Goal: Task Accomplishment & Management: Complete application form

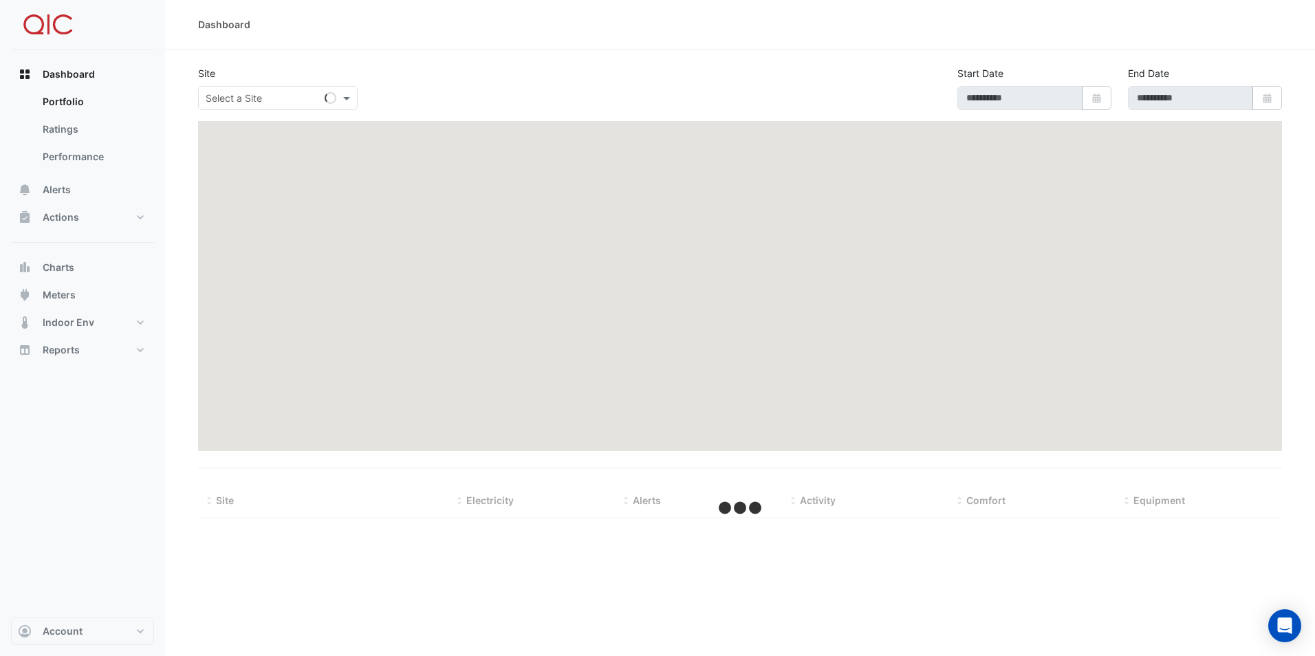
select select "**"
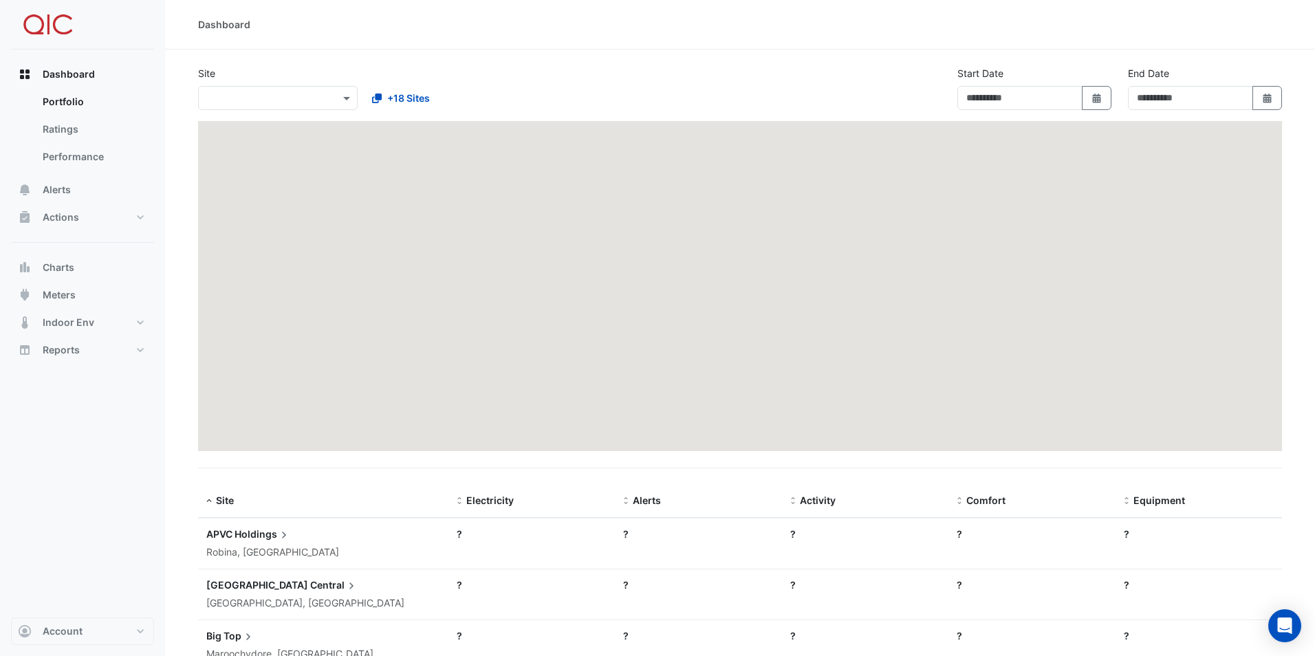
type input "**********"
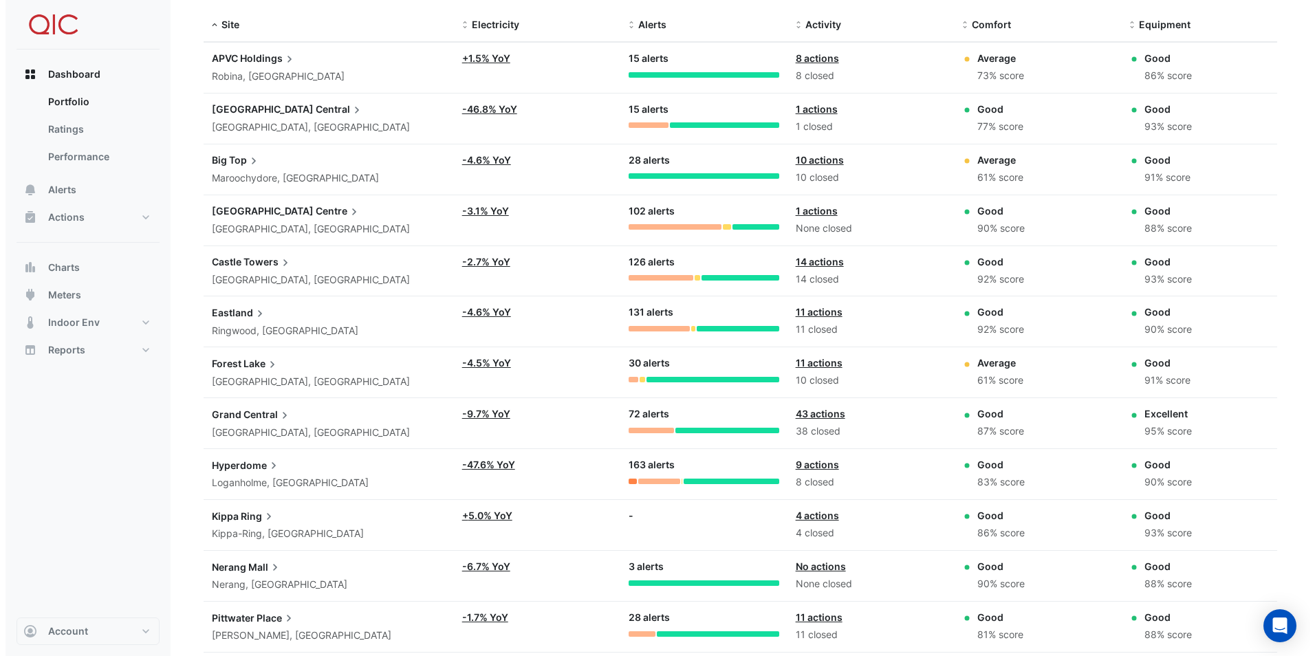
scroll to position [481, 0]
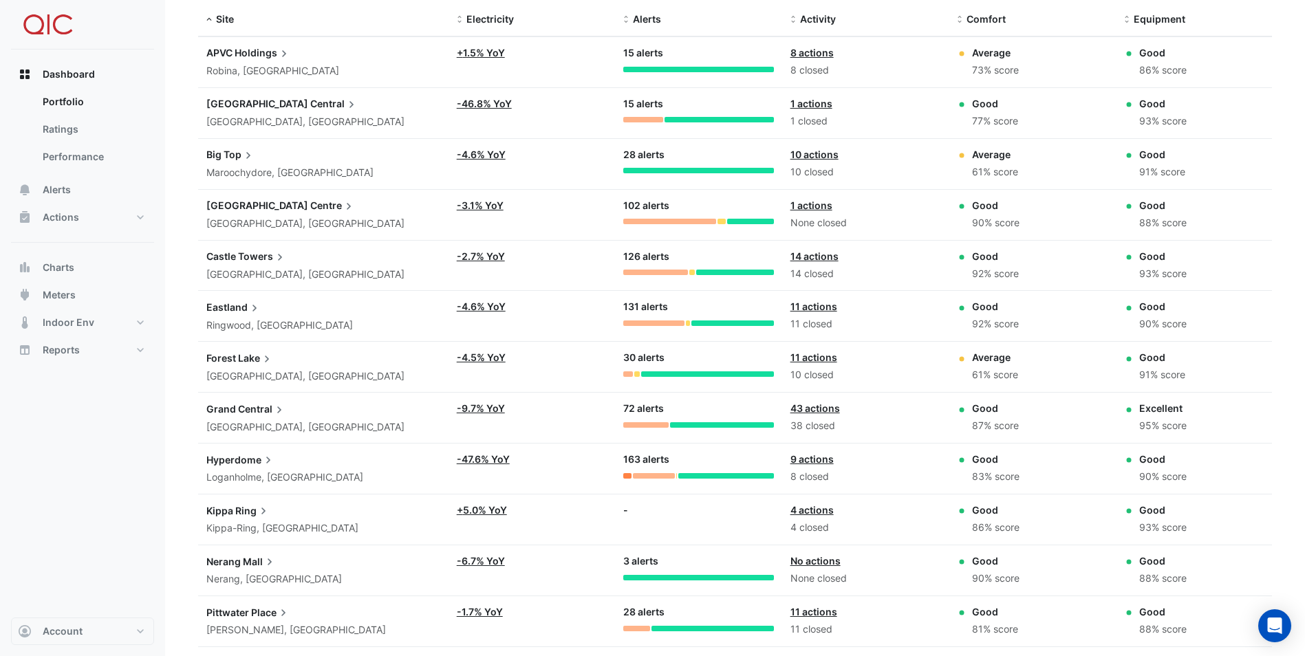
click at [252, 367] on div "Forest Lake [GEOGRAPHIC_DATA], [GEOGRAPHIC_DATA]" at bounding box center [323, 367] width 234 height 34
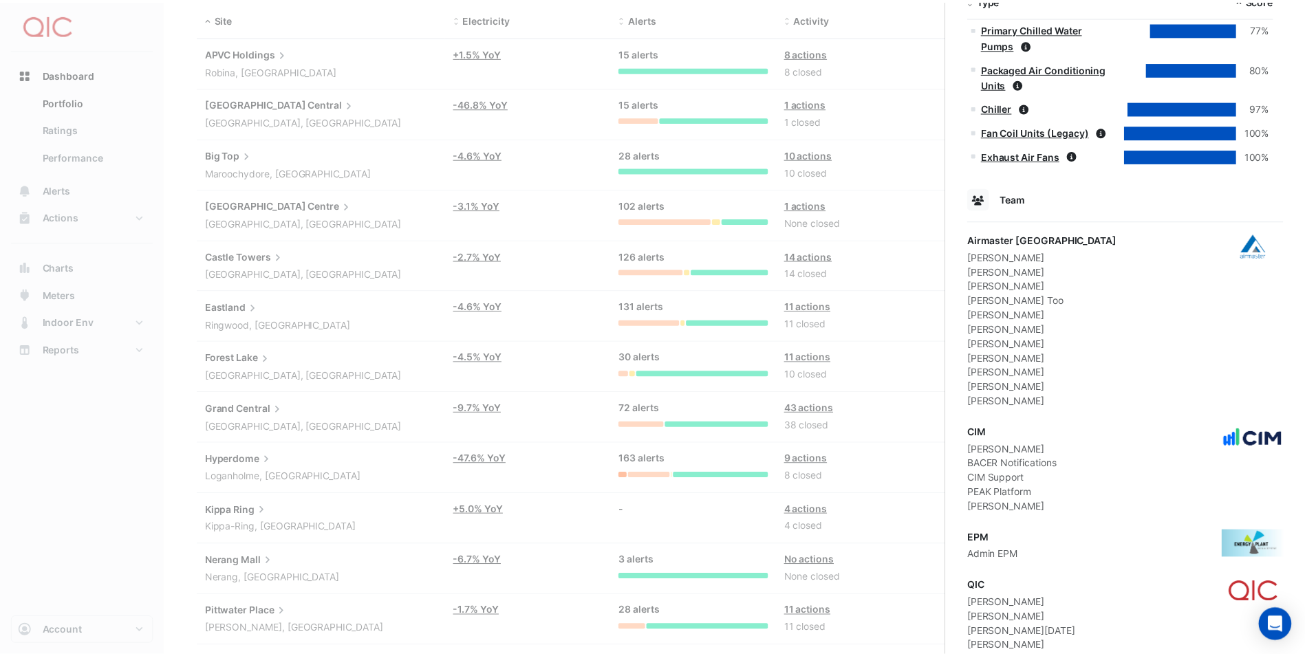
scroll to position [602, 0]
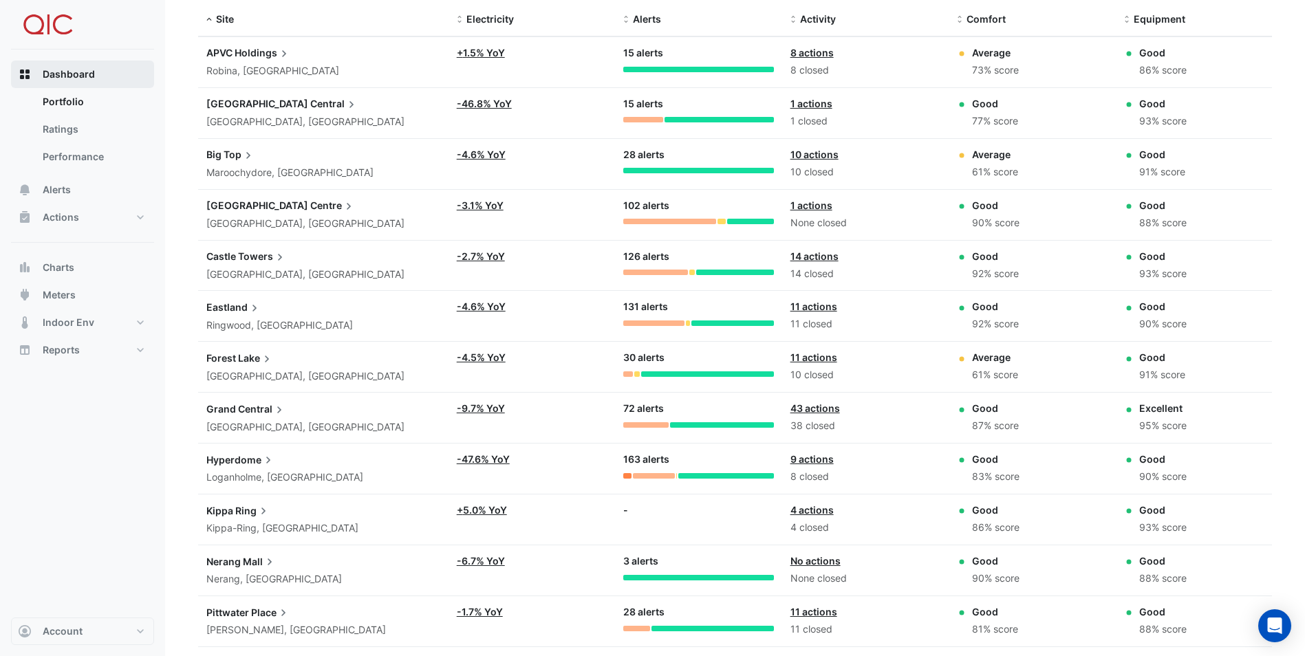
click at [60, 69] on span "Dashboard" at bounding box center [69, 74] width 52 height 14
click at [247, 360] on span "Lake" at bounding box center [256, 357] width 36 height 15
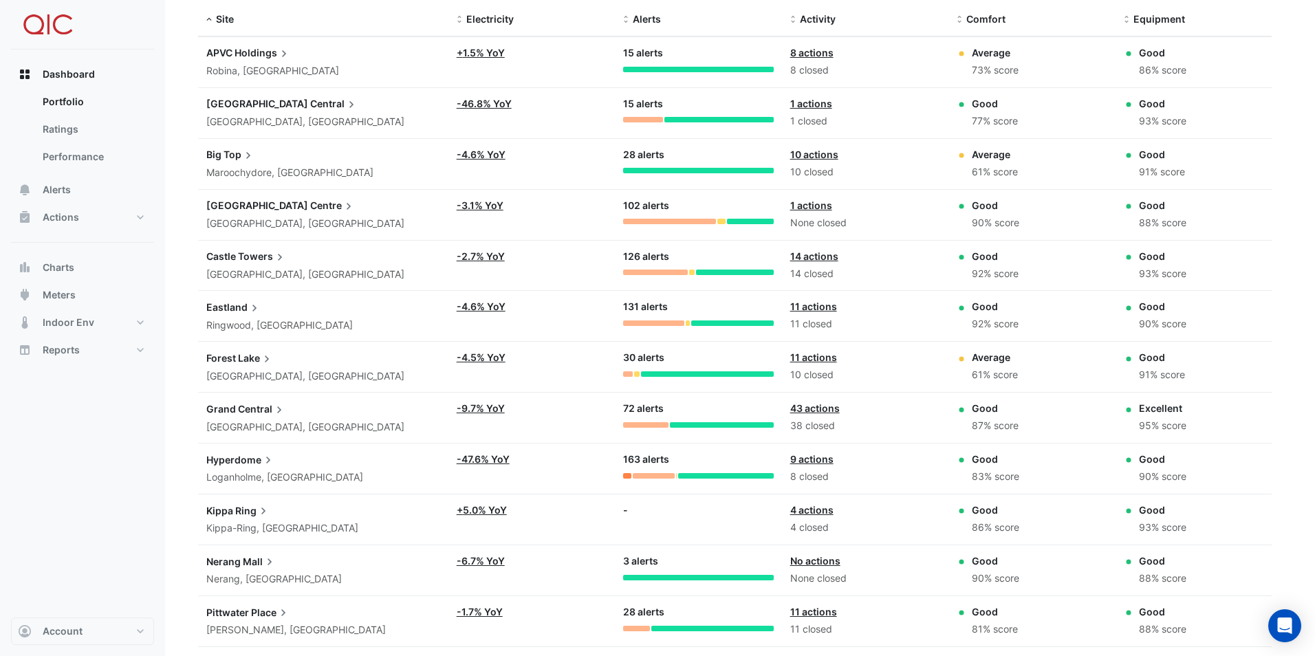
click at [32, 439] on ngb-offcanvas-backdrop at bounding box center [657, 328] width 1315 height 656
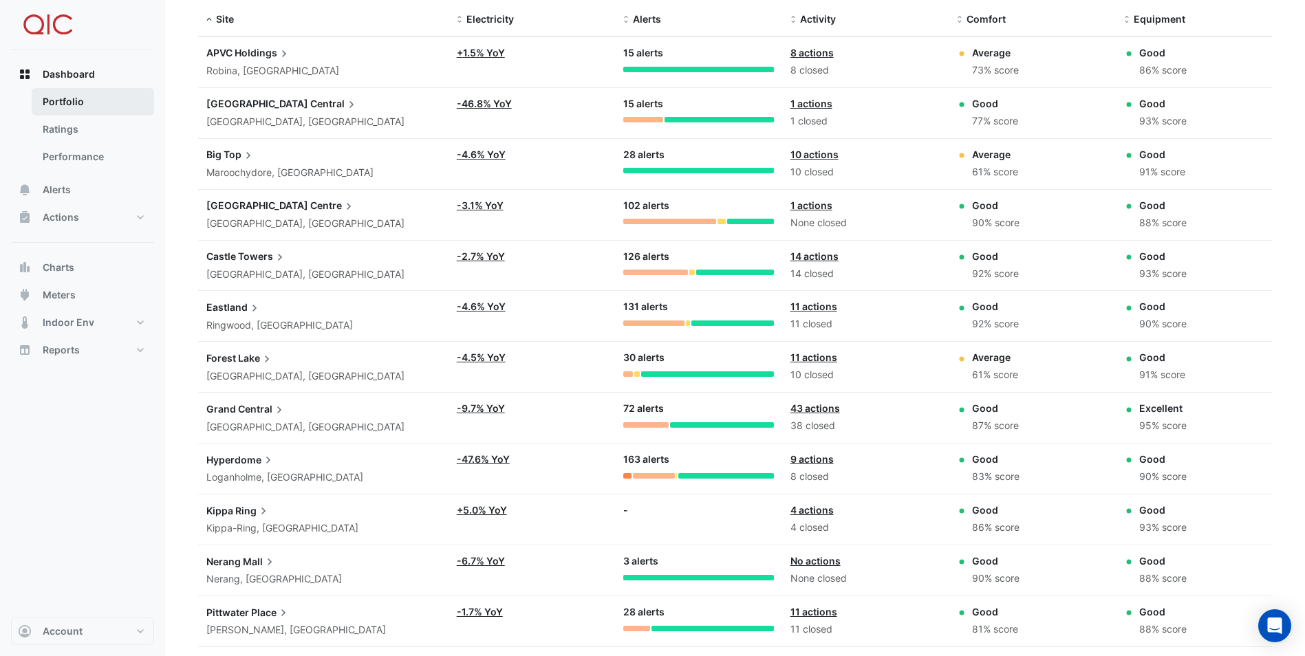
click at [73, 99] on link "Portfolio" at bounding box center [93, 102] width 122 height 28
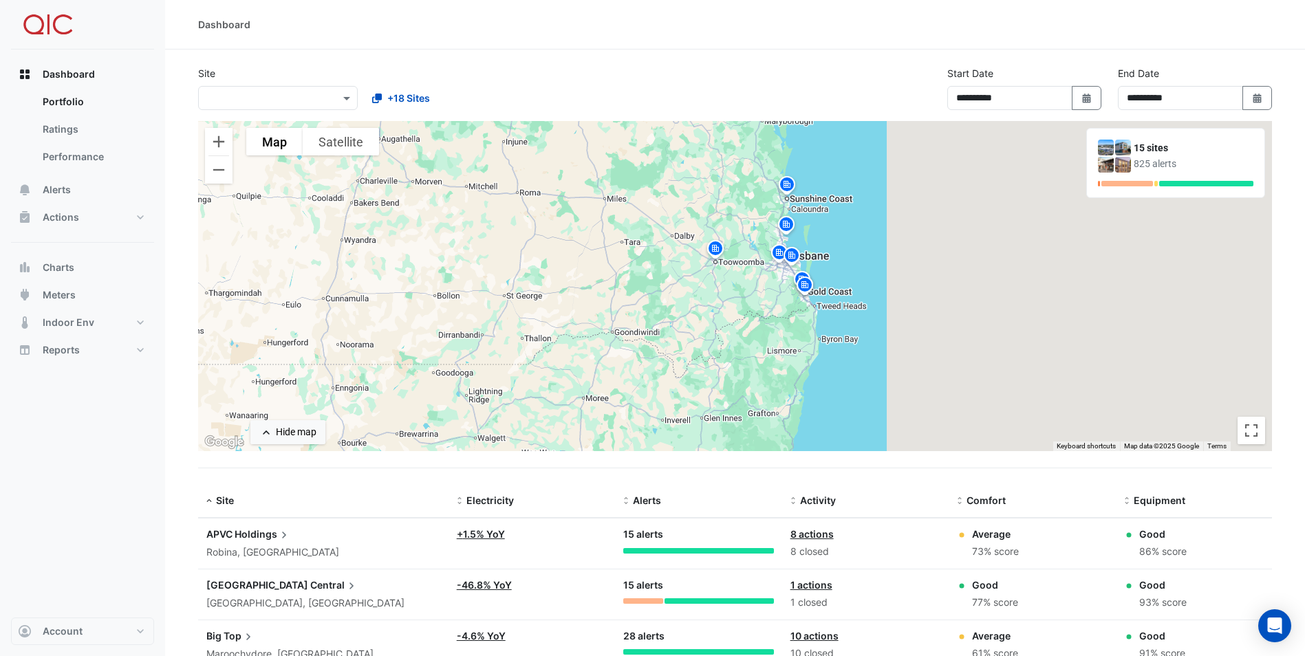
drag, startPoint x: 811, startPoint y: 228, endPoint x: 748, endPoint y: 332, distance: 121.9
click at [748, 332] on div "To activate drag with keyboard, press Alt + Enter. Once in keyboard drag state,…" at bounding box center [735, 286] width 1074 height 330
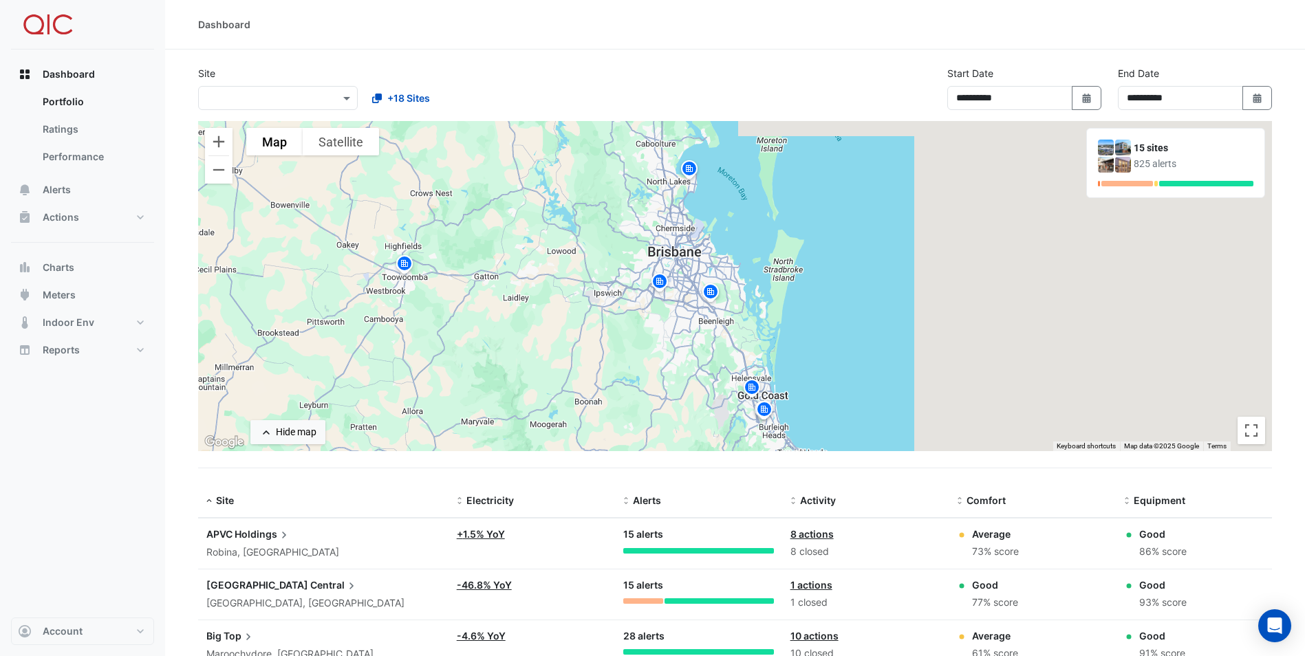
click at [658, 281] on img at bounding box center [660, 284] width 22 height 24
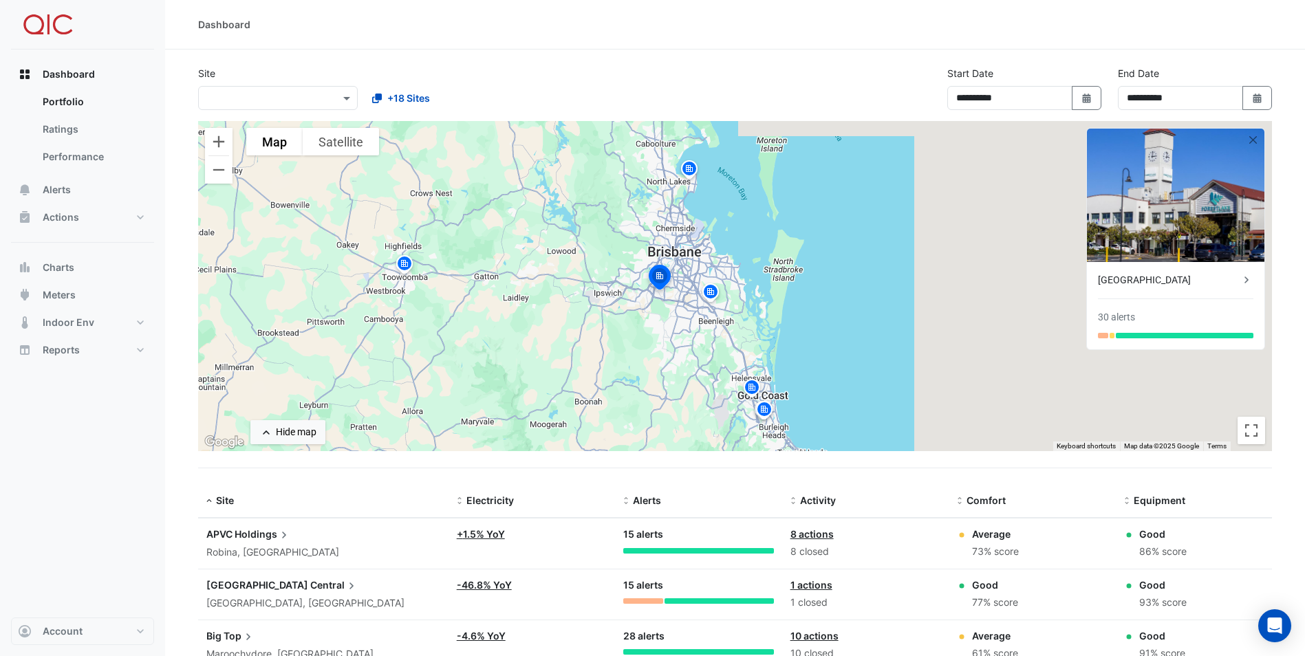
click at [1120, 211] on img at bounding box center [1175, 195] width 177 height 133
click at [58, 188] on span "Alerts" at bounding box center [57, 190] width 28 height 14
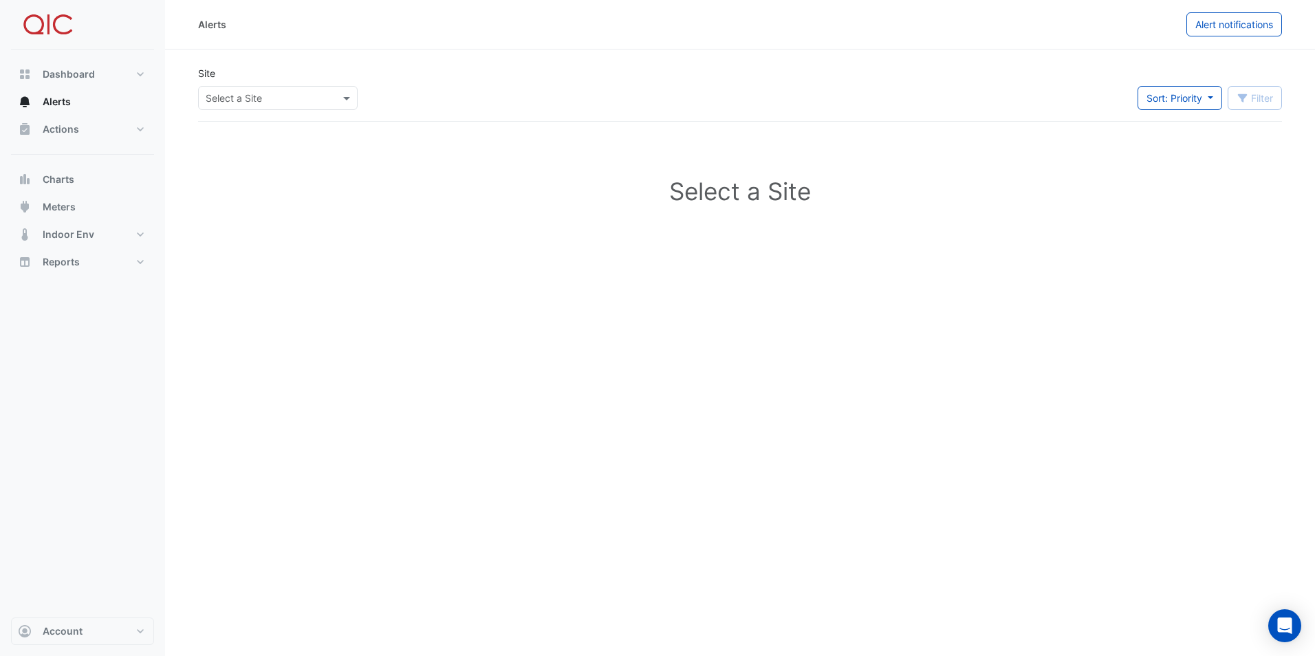
click at [334, 99] on div at bounding box center [278, 98] width 158 height 16
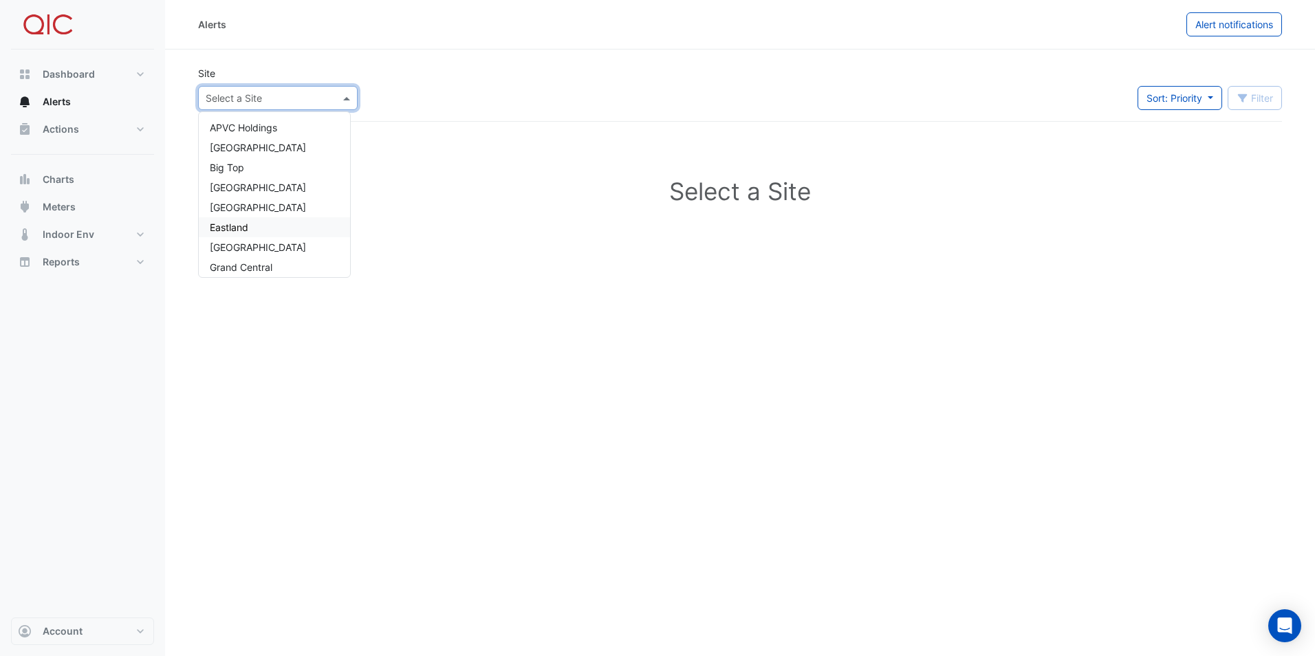
scroll to position [69, 0]
click at [244, 182] on span "[GEOGRAPHIC_DATA]" at bounding box center [258, 179] width 96 height 12
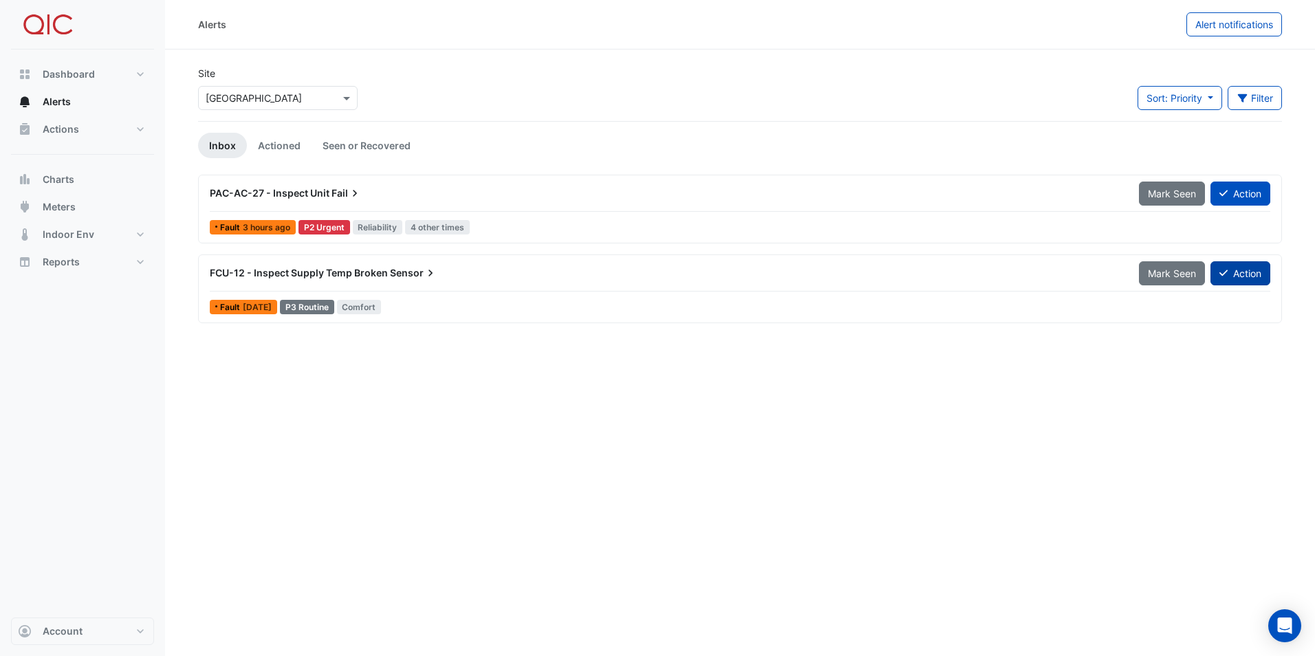
click at [1235, 272] on button "Action" at bounding box center [1241, 273] width 60 height 24
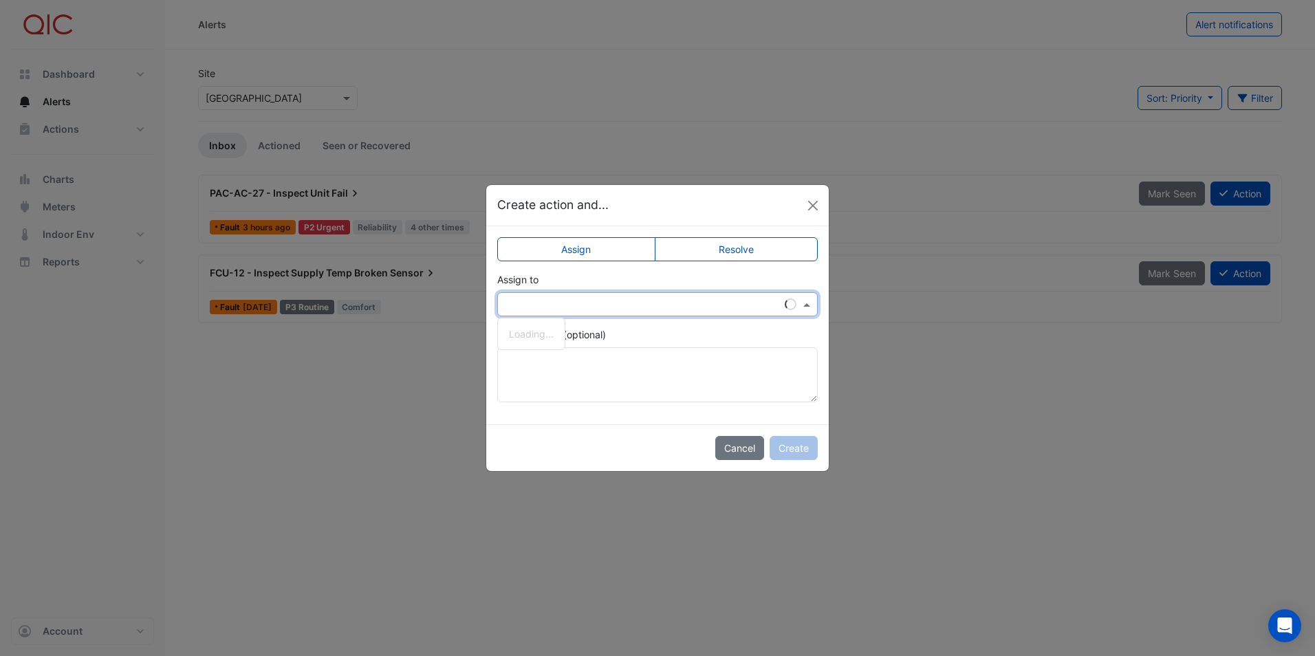
click at [543, 307] on input "text" at bounding box center [644, 305] width 278 height 14
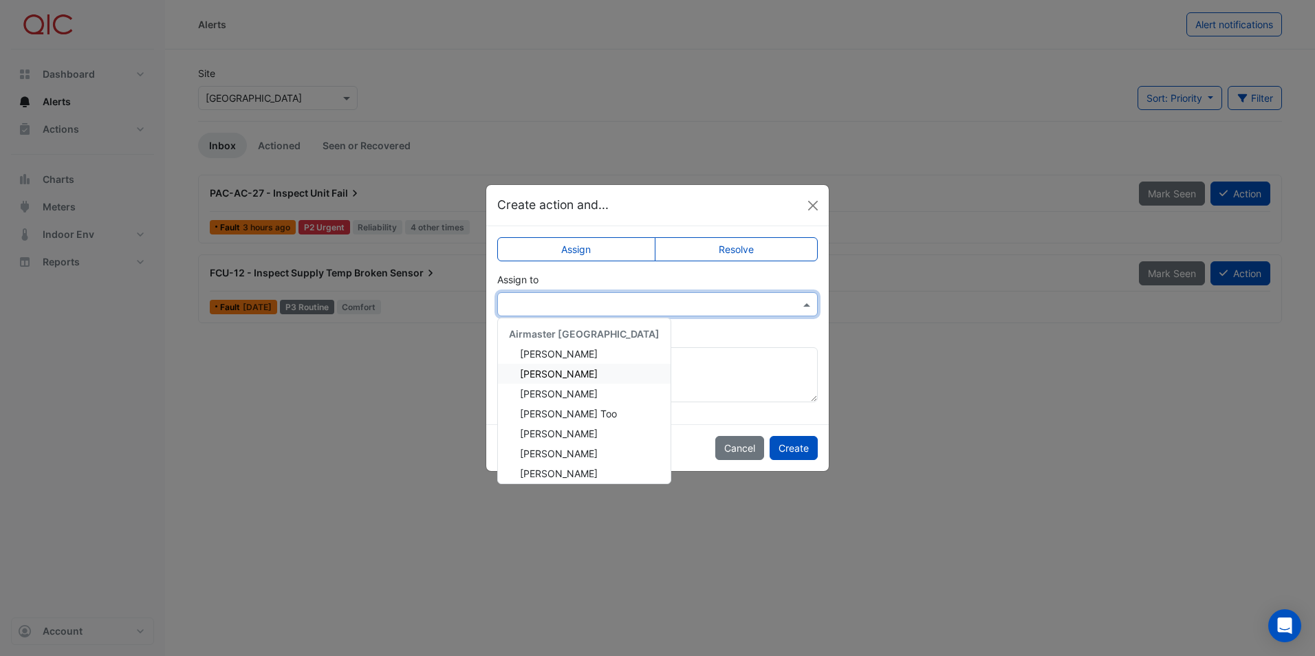
click at [553, 371] on span "[PERSON_NAME]" at bounding box center [559, 374] width 78 height 12
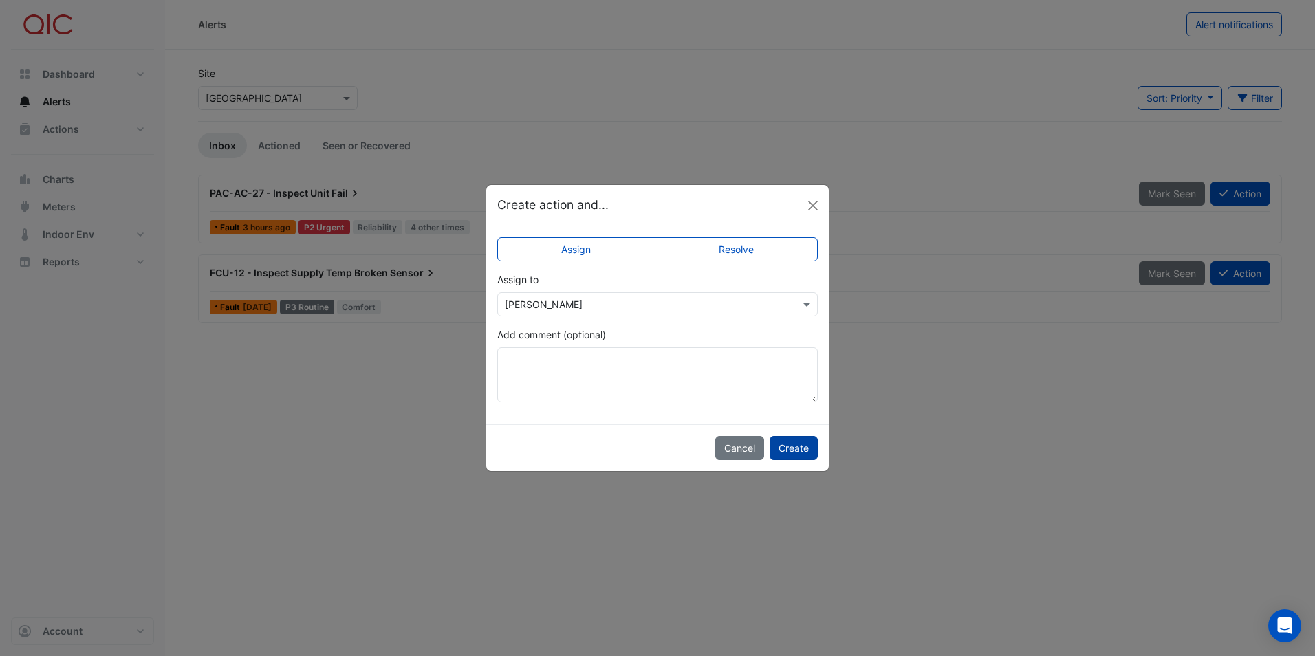
click at [803, 450] on button "Create" at bounding box center [794, 448] width 48 height 24
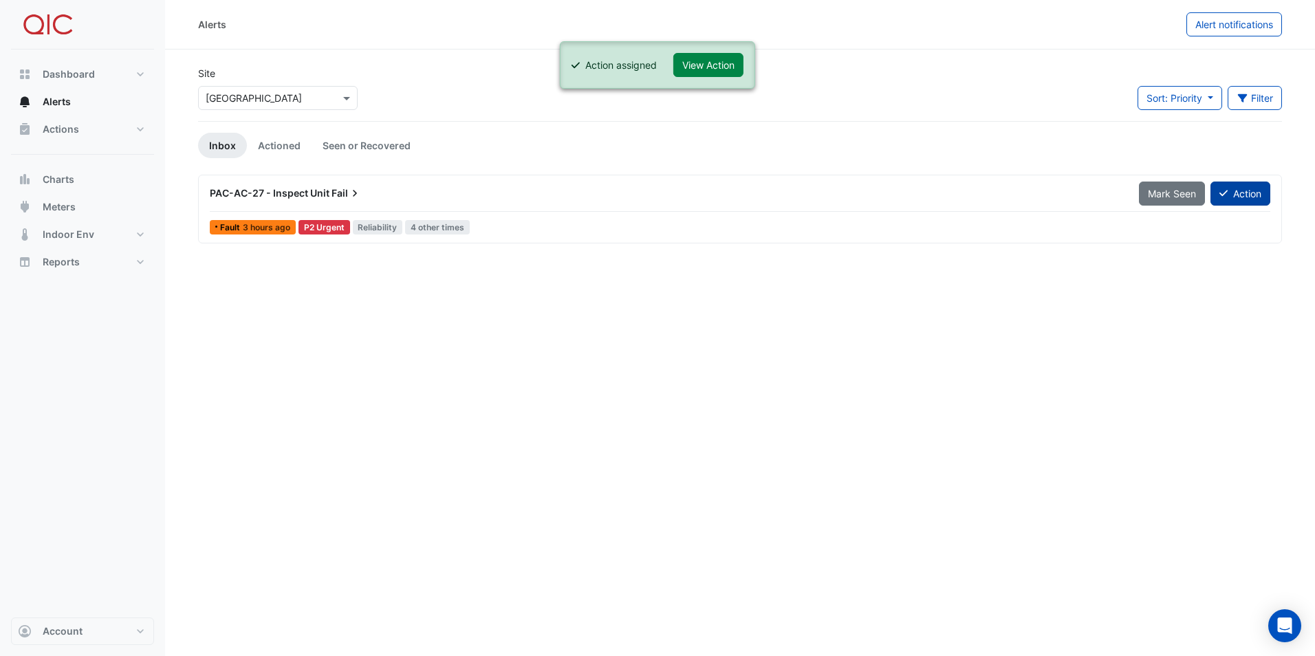
click at [1234, 190] on button "Action" at bounding box center [1241, 194] width 60 height 24
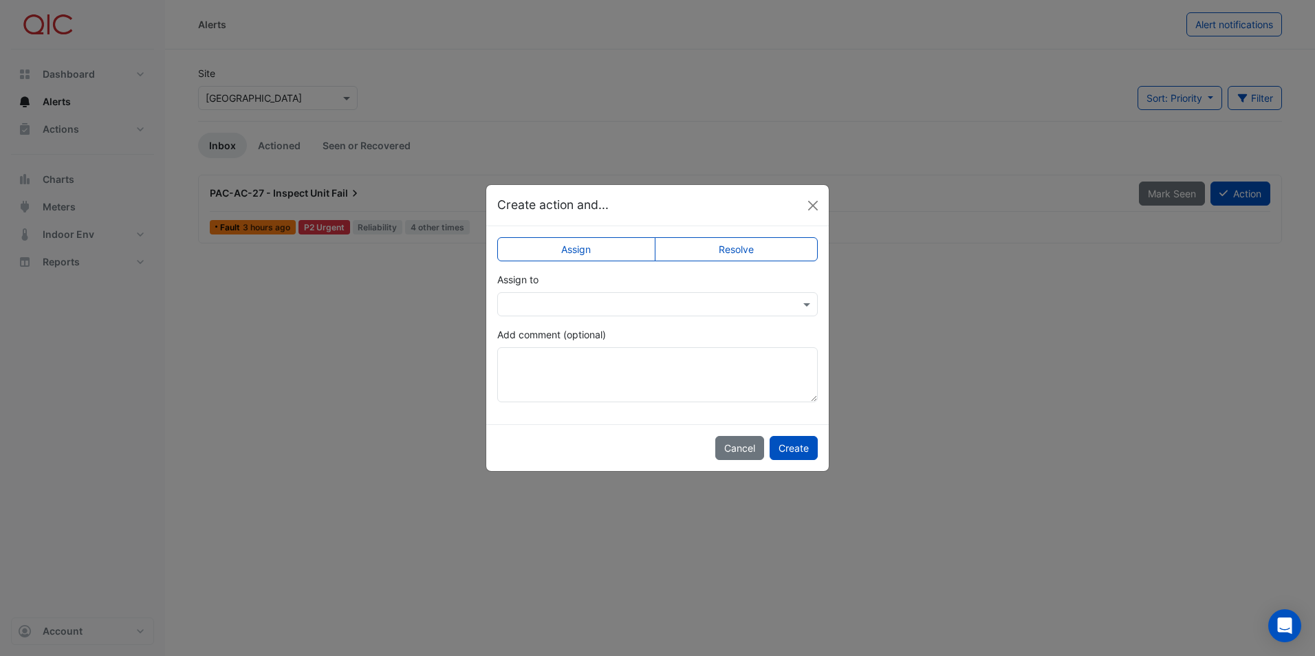
click at [564, 304] on input "text" at bounding box center [644, 305] width 278 height 14
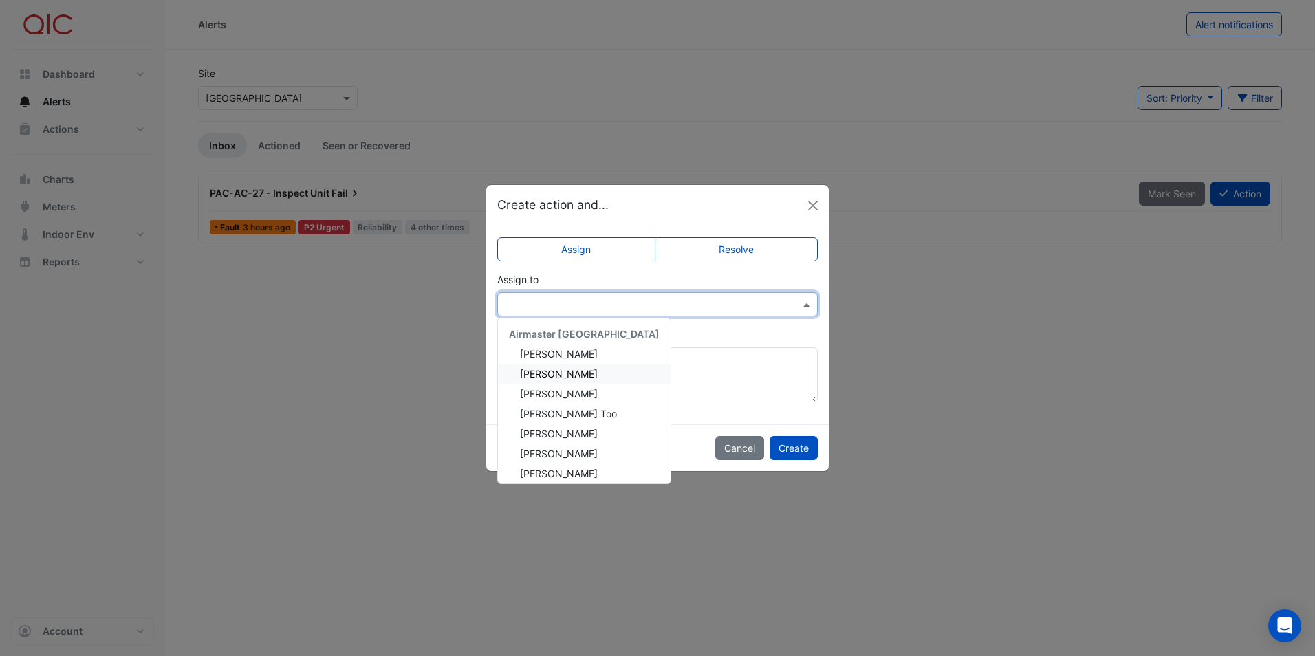
click at [572, 370] on span "[PERSON_NAME]" at bounding box center [559, 374] width 78 height 12
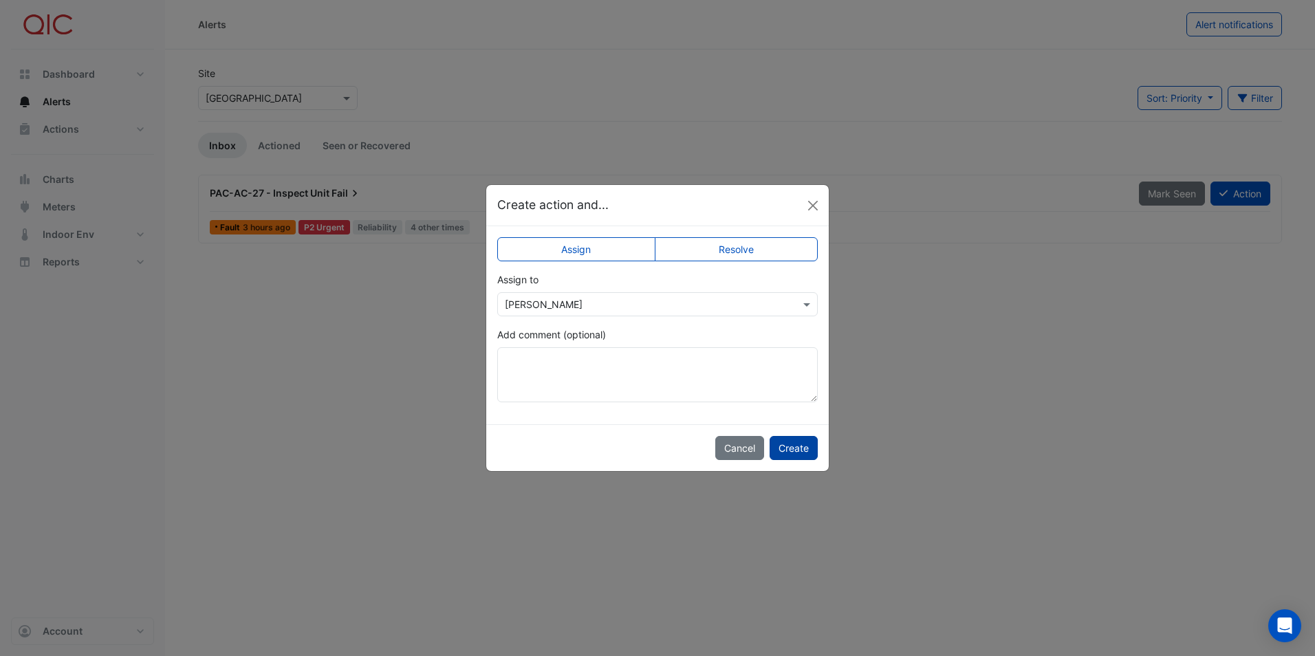
click at [795, 447] on button "Create" at bounding box center [794, 448] width 48 height 24
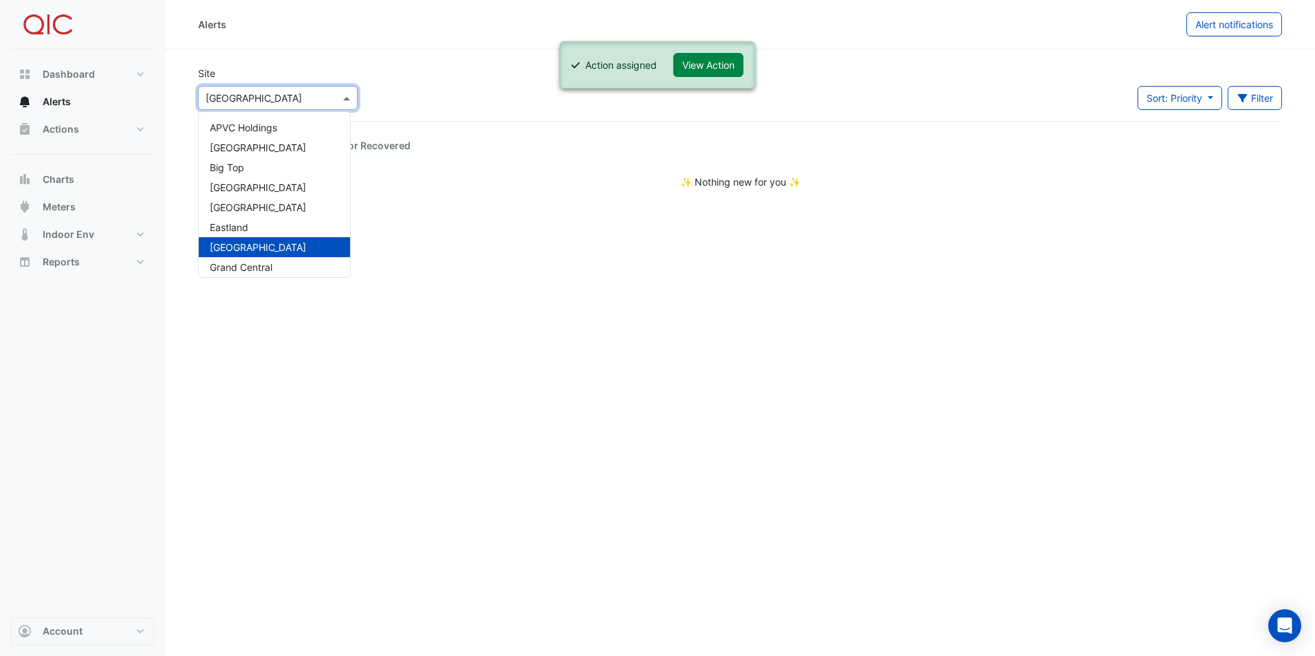
click at [338, 98] on div at bounding box center [278, 98] width 158 height 16
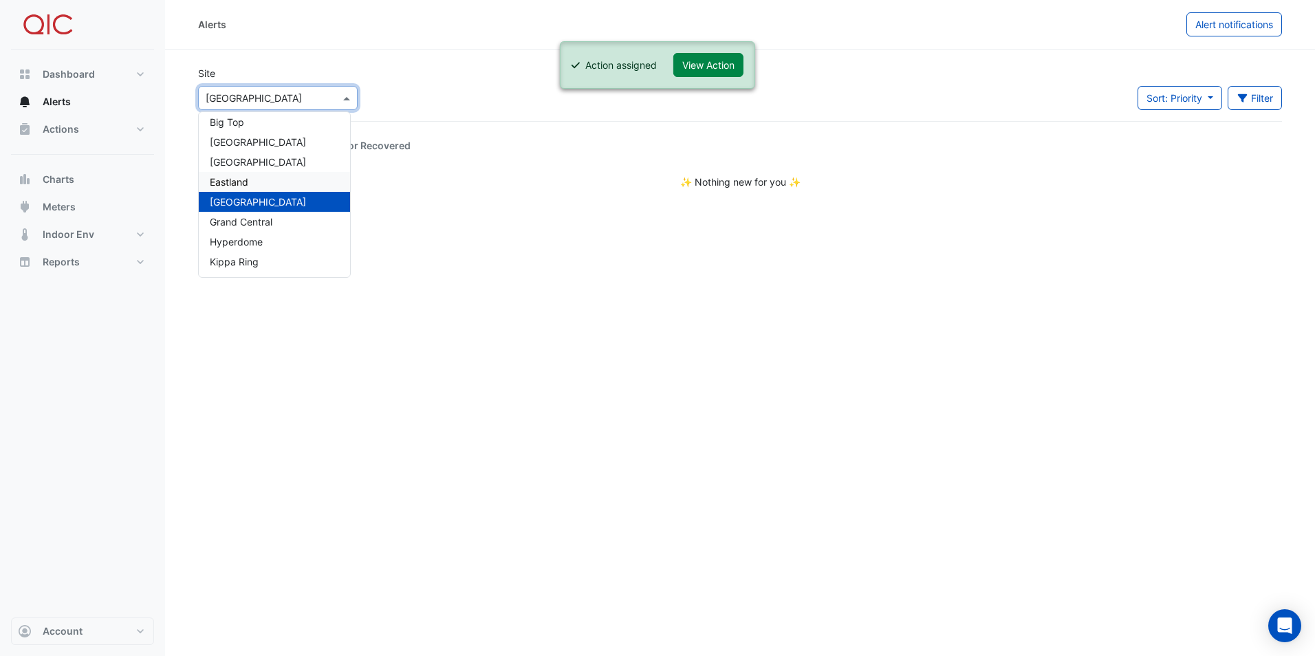
scroll to position [69, 0]
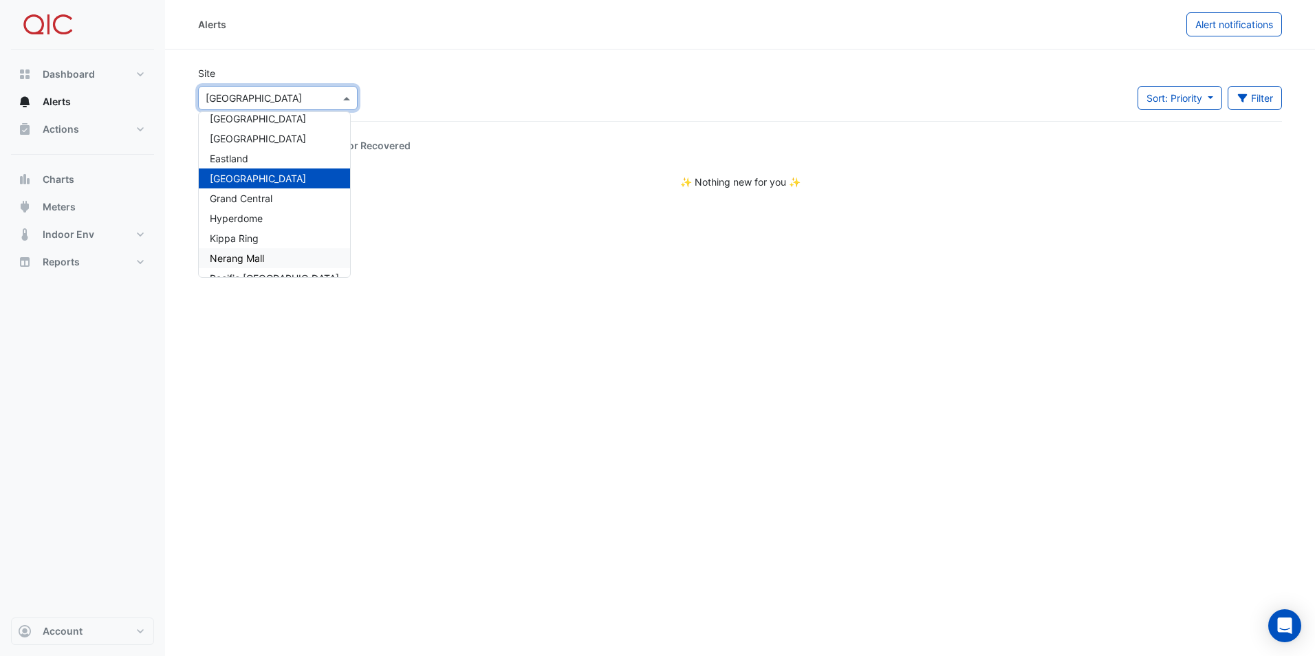
click at [250, 255] on span "Nerang Mall" at bounding box center [237, 258] width 54 height 12
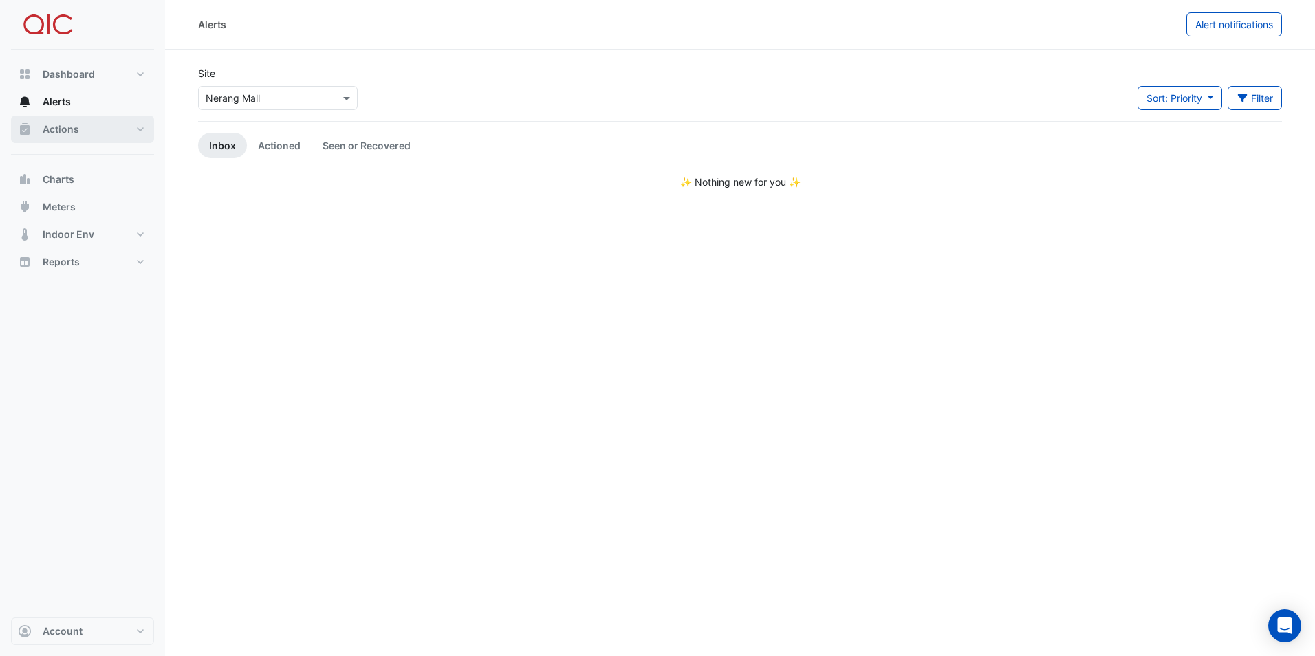
click at [60, 124] on span "Actions" at bounding box center [61, 129] width 36 height 14
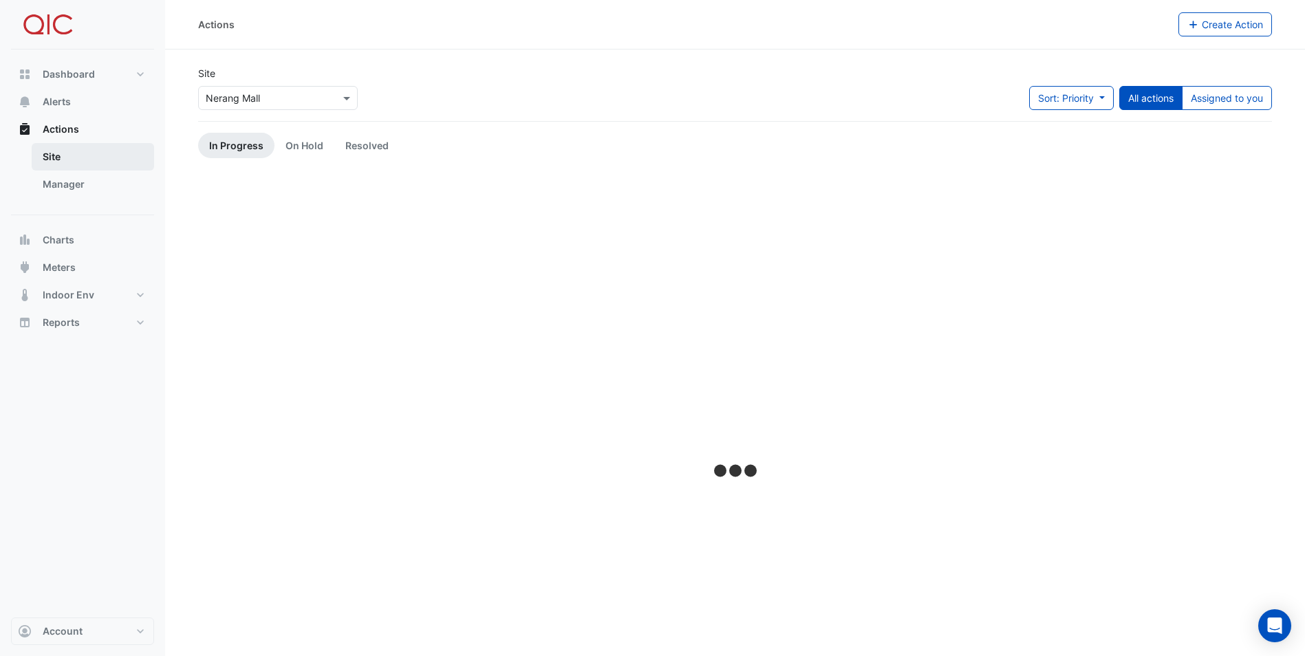
click at [54, 162] on link "Site" at bounding box center [93, 157] width 122 height 28
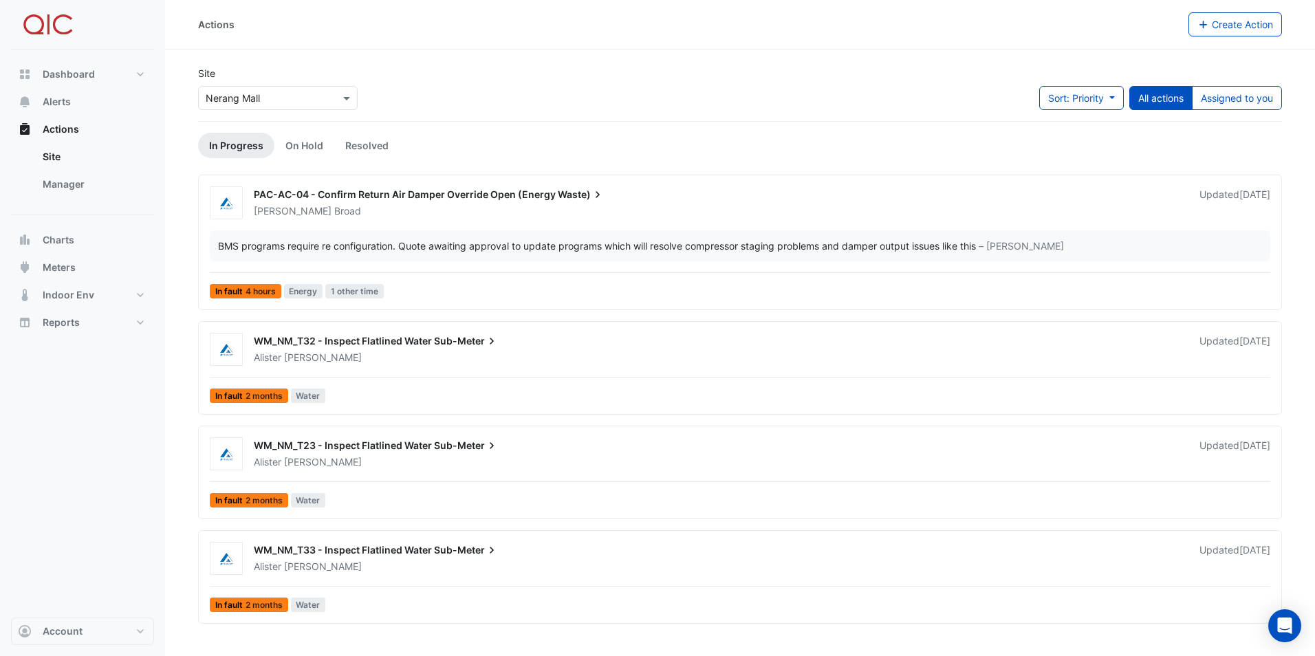
click at [237, 395] on span "In fault 2 months" at bounding box center [249, 396] width 78 height 14
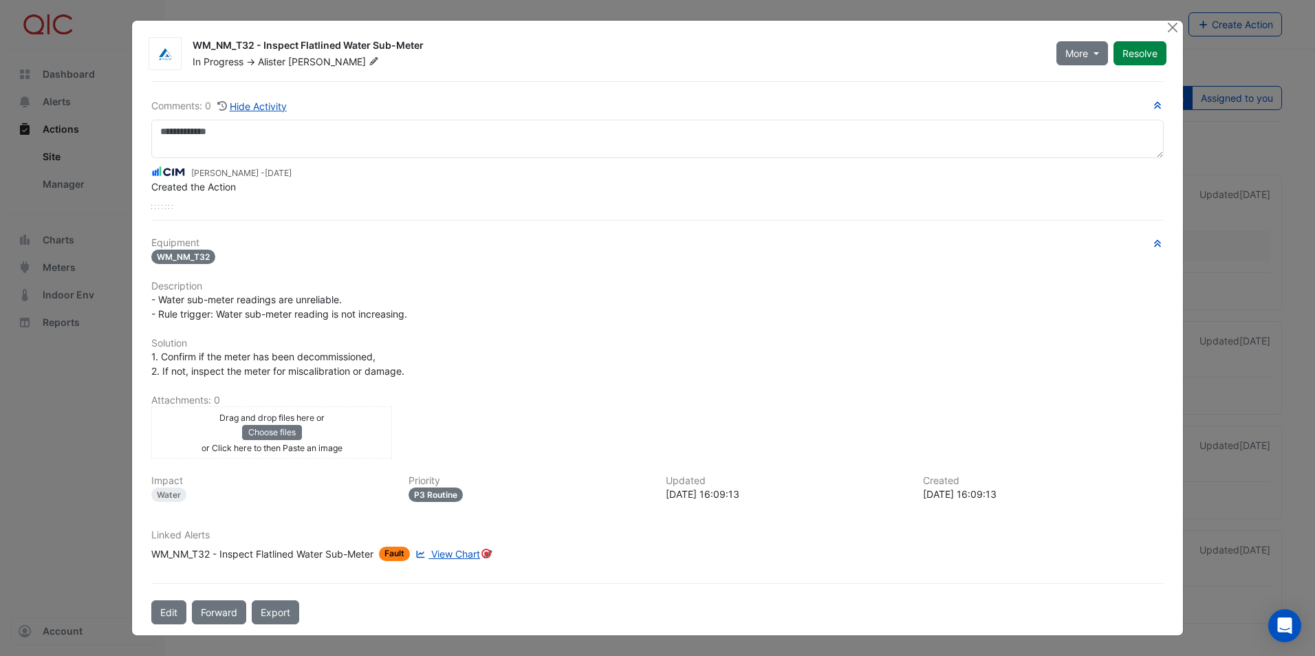
click at [369, 59] on icon at bounding box center [374, 61] width 10 height 8
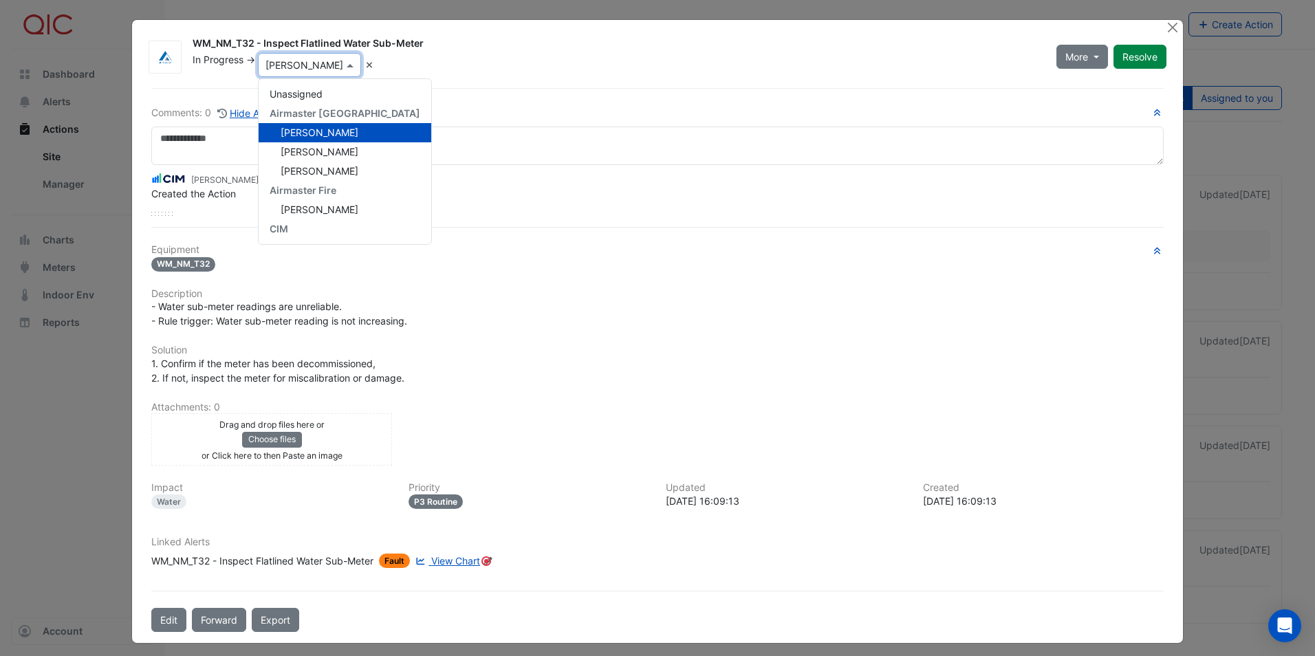
click at [316, 131] on span "[PERSON_NAME]" at bounding box center [320, 133] width 78 height 12
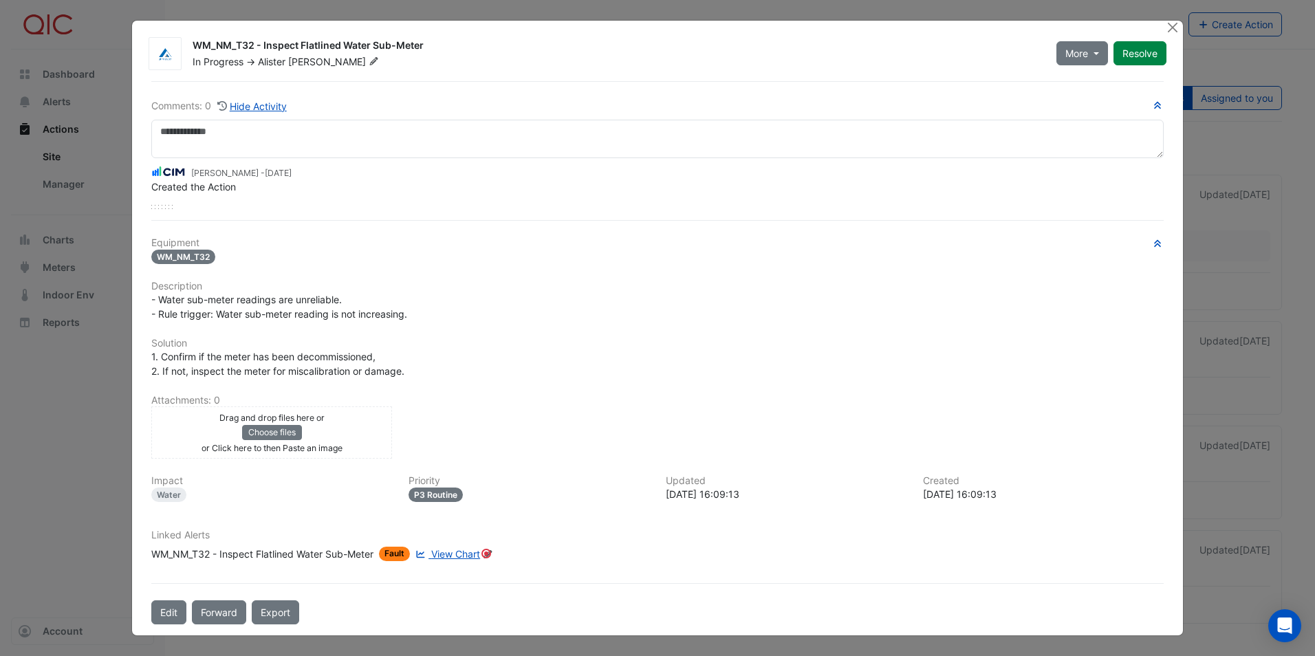
click at [464, 554] on span "View Chart" at bounding box center [455, 554] width 49 height 12
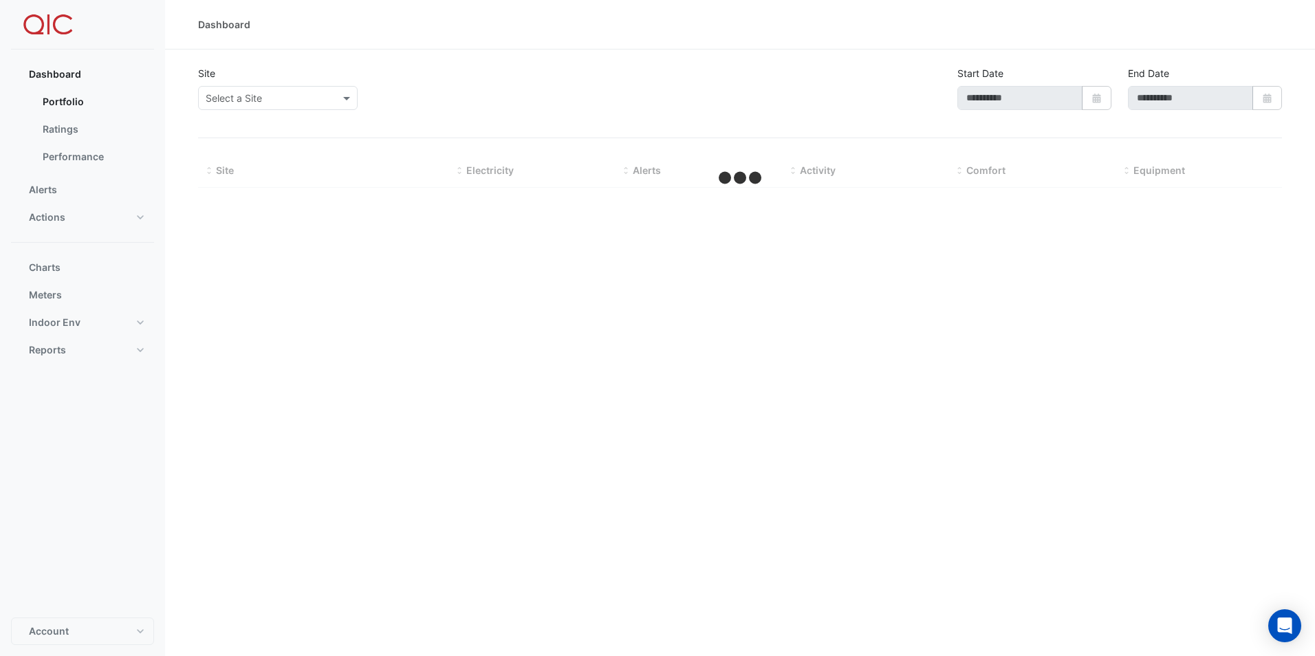
type input "**********"
select select "**"
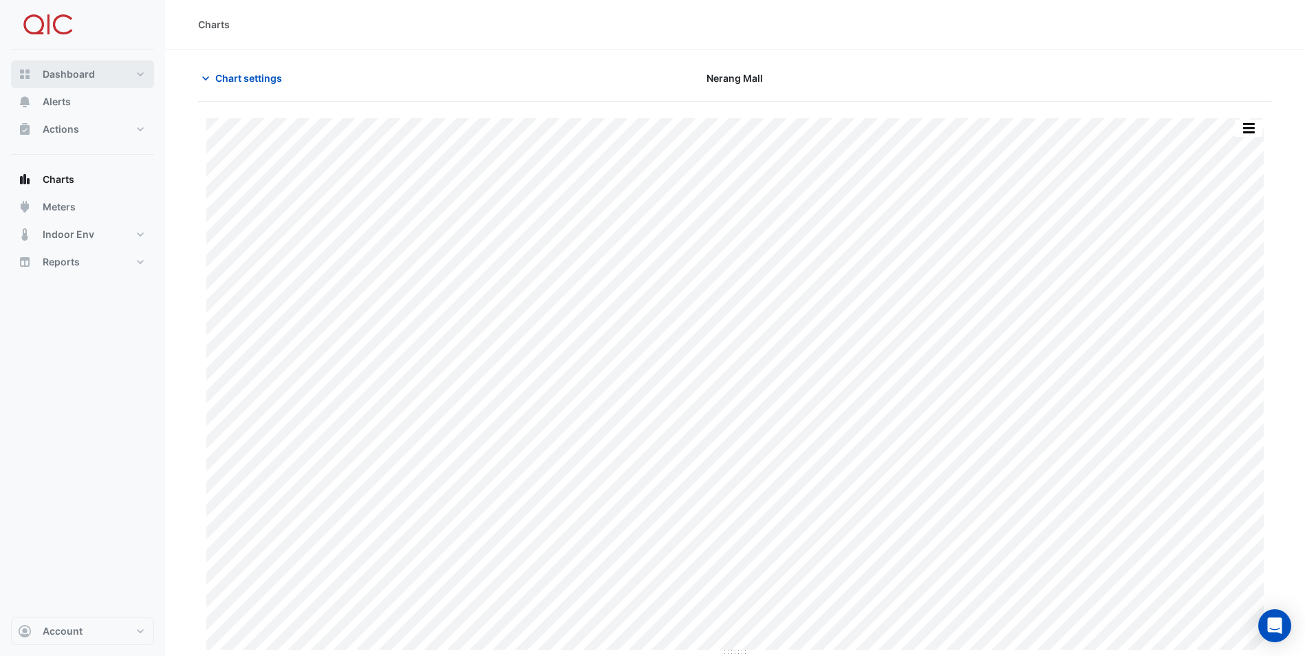
click at [69, 74] on span "Dashboard" at bounding box center [69, 74] width 52 height 14
select select "**"
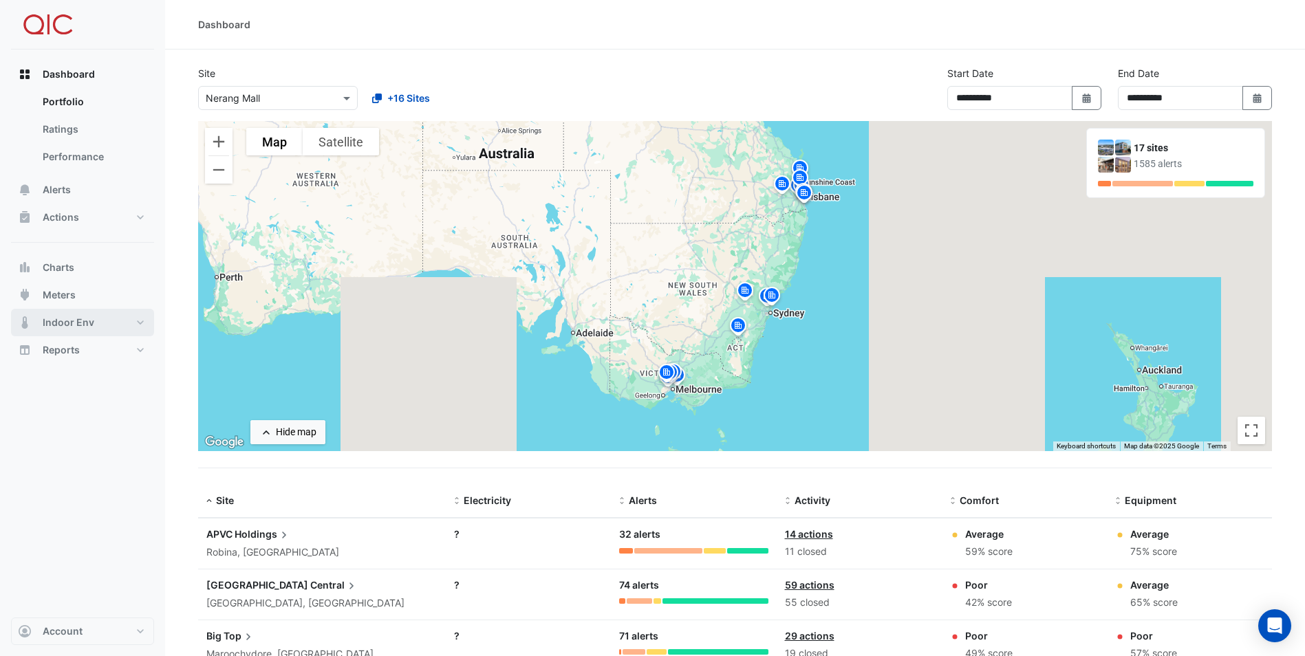
click at [66, 318] on span "Indoor Env" at bounding box center [69, 323] width 52 height 14
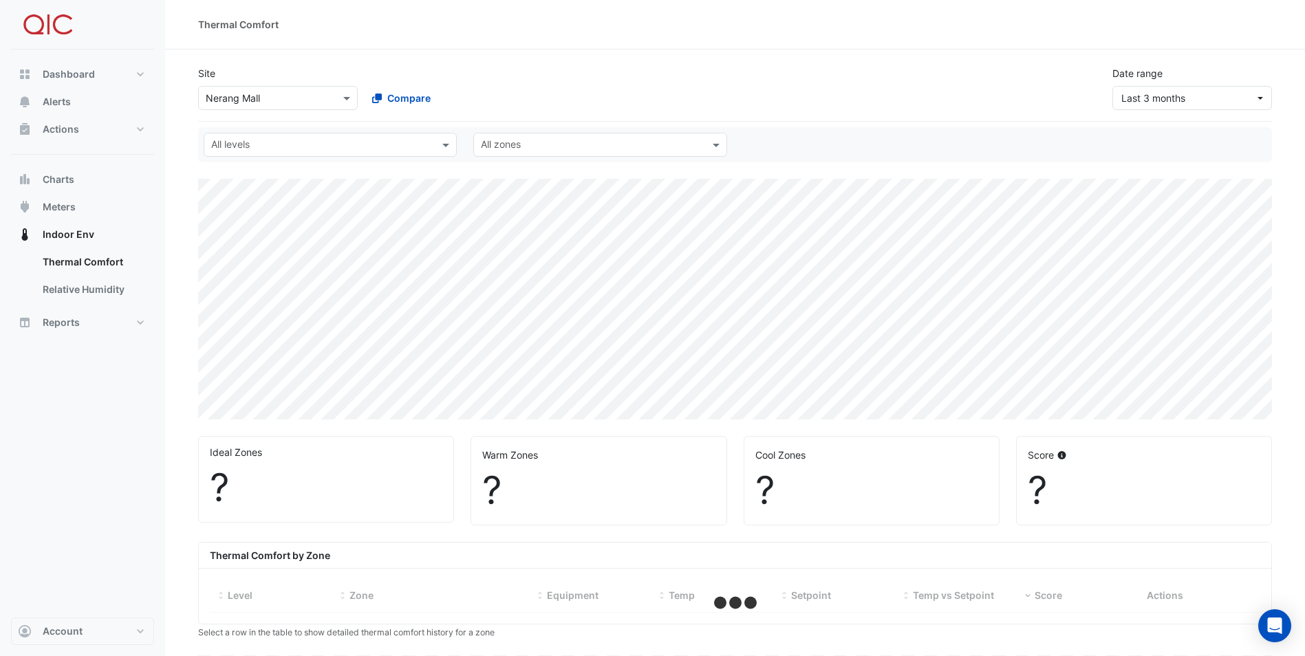
select select "**"
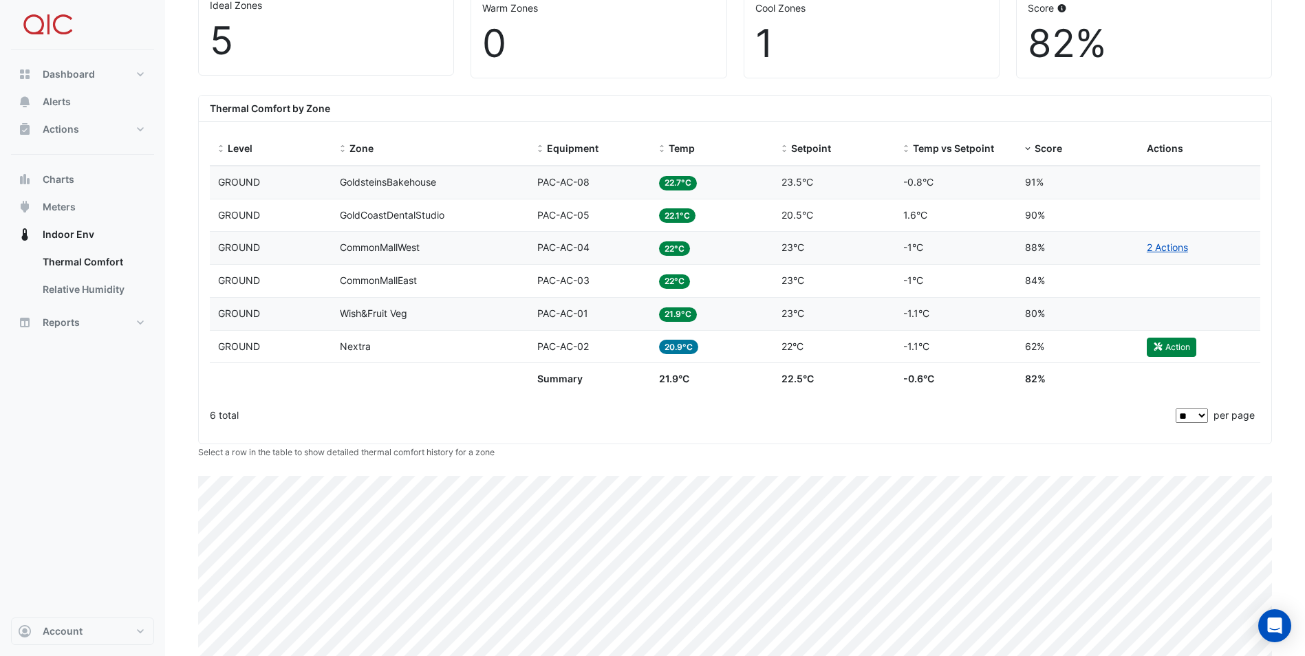
scroll to position [524, 0]
